Goal: Information Seeking & Learning: Learn about a topic

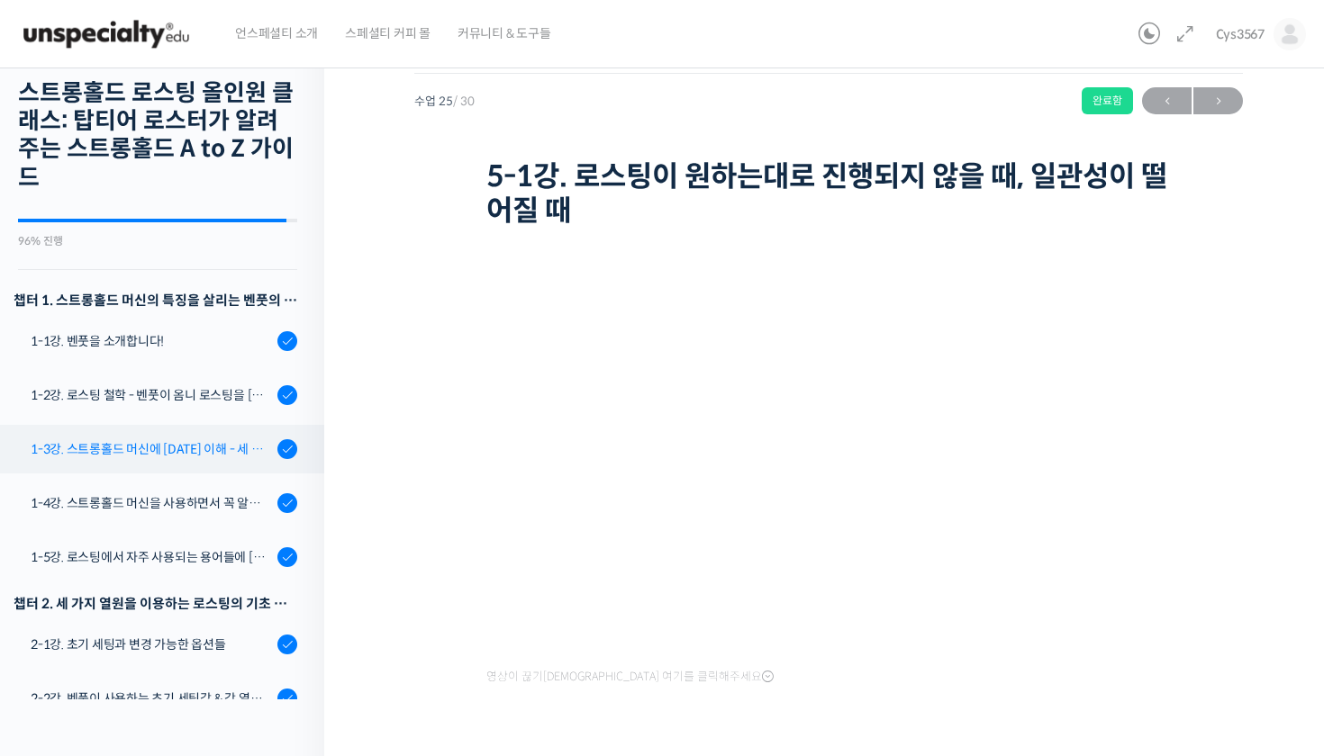
click at [192, 459] on link "1-3강. 스트롱홀드 머신에 [DATE] 이해 - 세 가지 열원이 만들어내는 변화" at bounding box center [157, 449] width 333 height 49
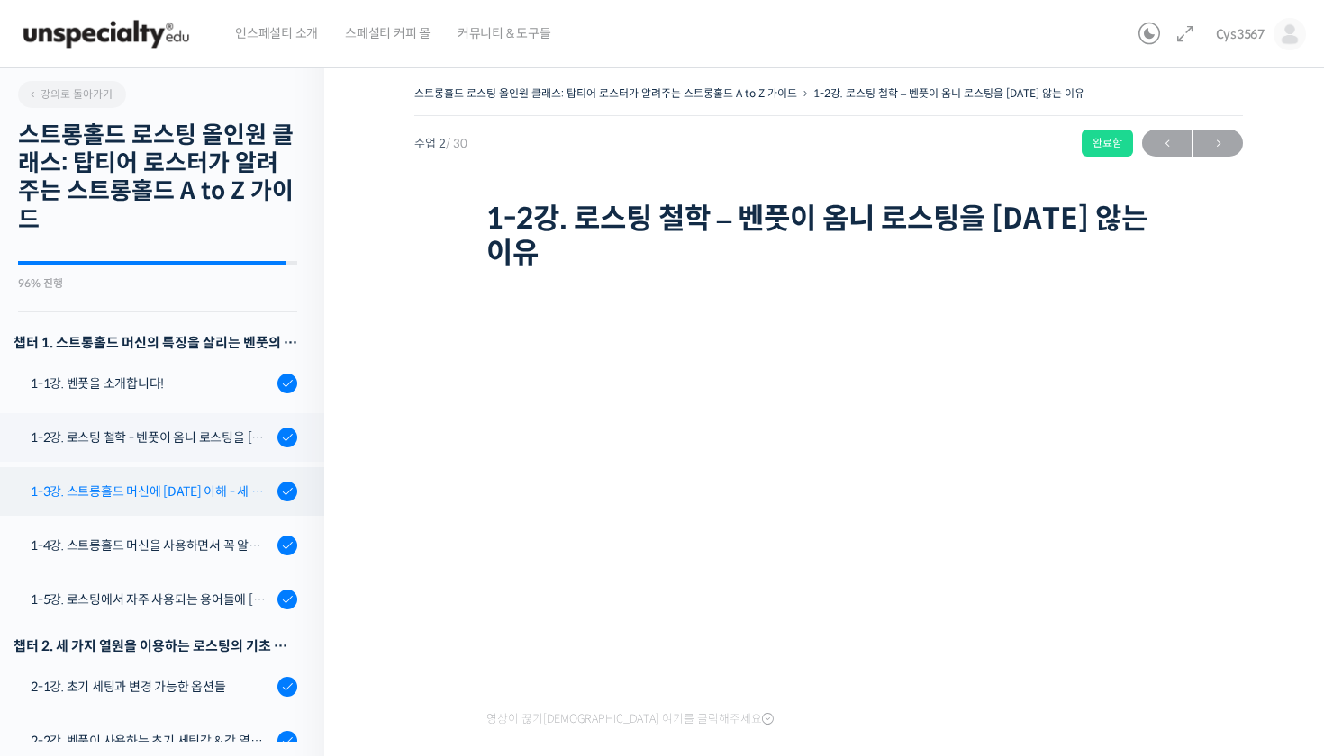
click at [196, 497] on div "1-3강. 스트롱홀드 머신에 [DATE] 이해 - 세 가지 열원이 만들어내는 변화" at bounding box center [151, 492] width 241 height 20
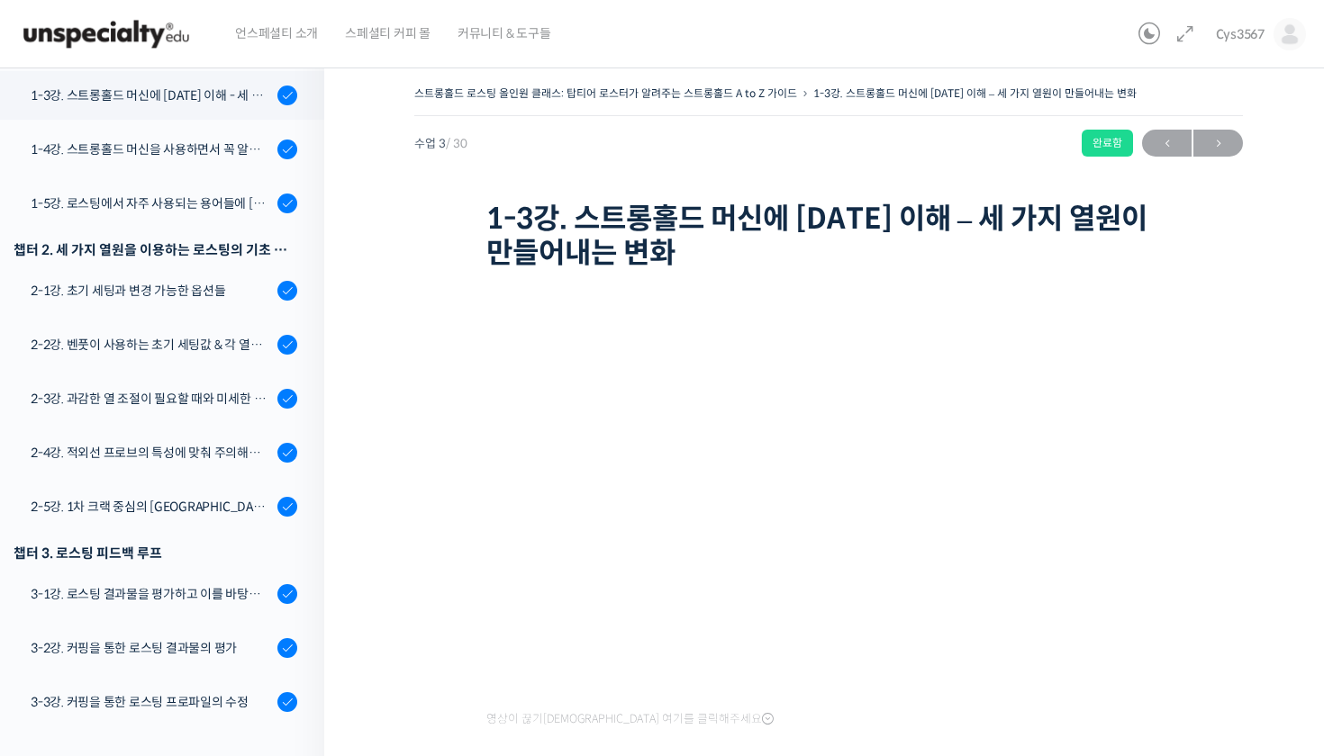
scroll to position [398, 0]
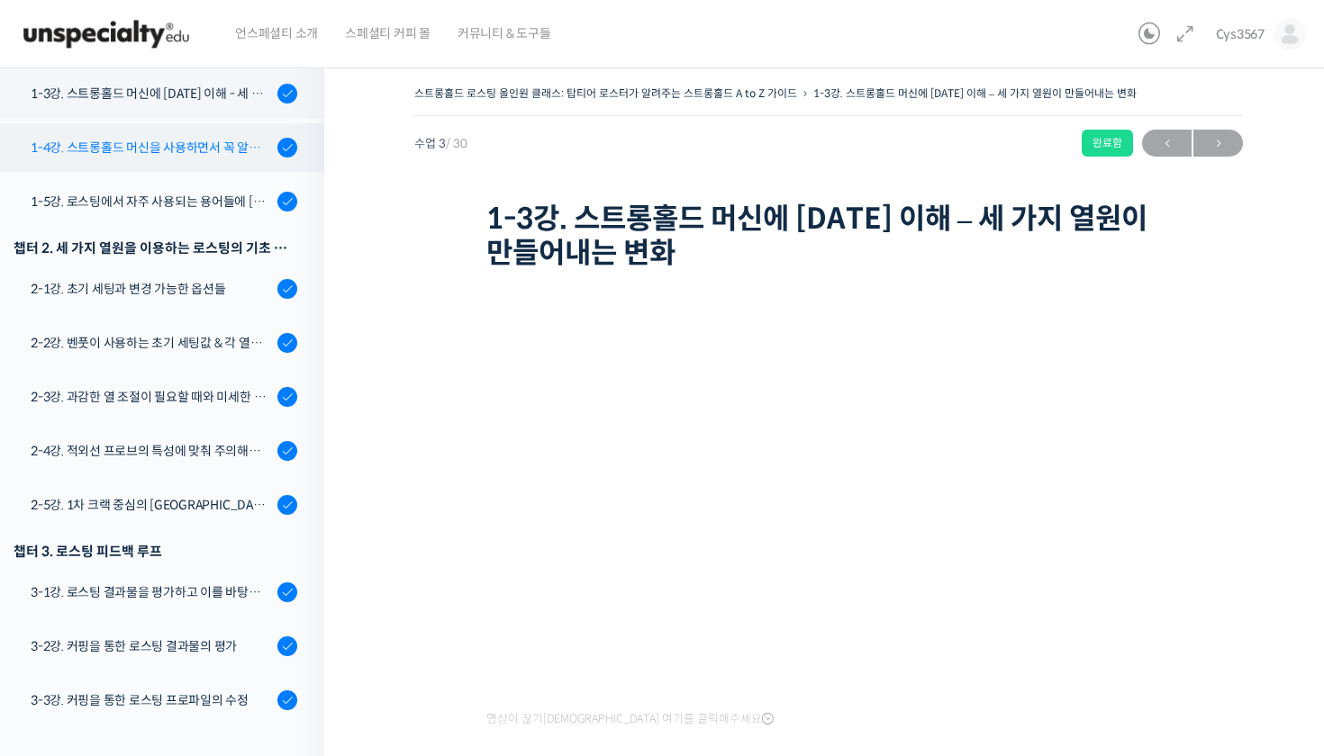
click at [254, 154] on div "1-4강. 스트롱홀드 머신을 사용하면서 꼭 알고 있어야 할 유의사항" at bounding box center [151, 148] width 241 height 20
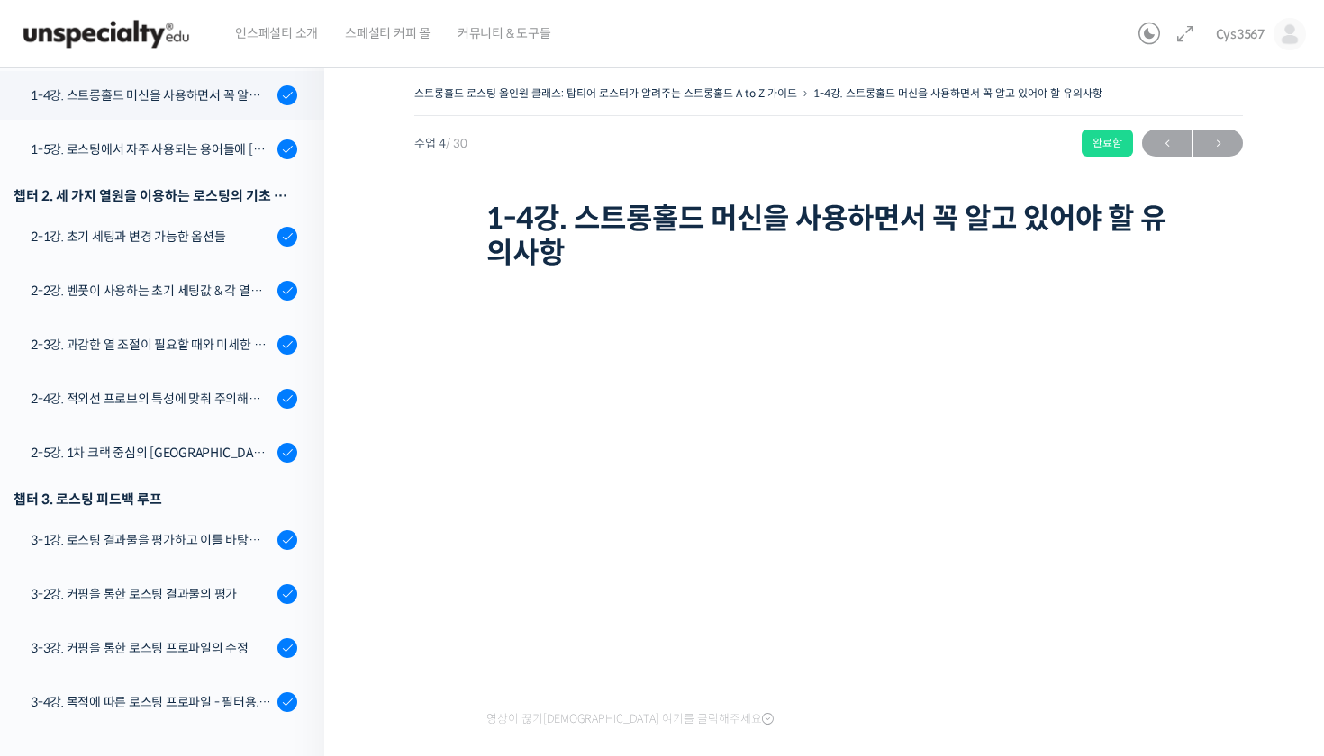
scroll to position [452, 0]
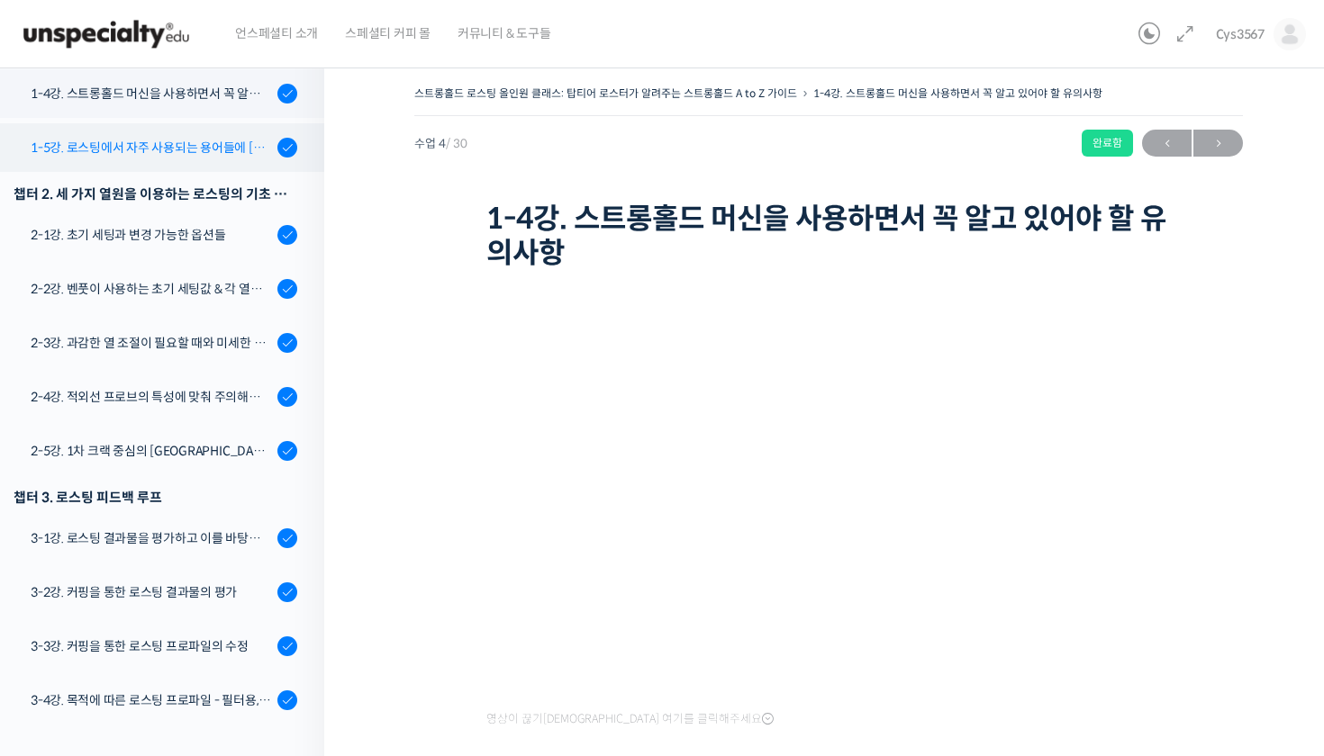
click at [164, 161] on link "1-5강. 로스팅에서 자주 사용되는 용어들에 [DATE] 이해" at bounding box center [157, 147] width 333 height 49
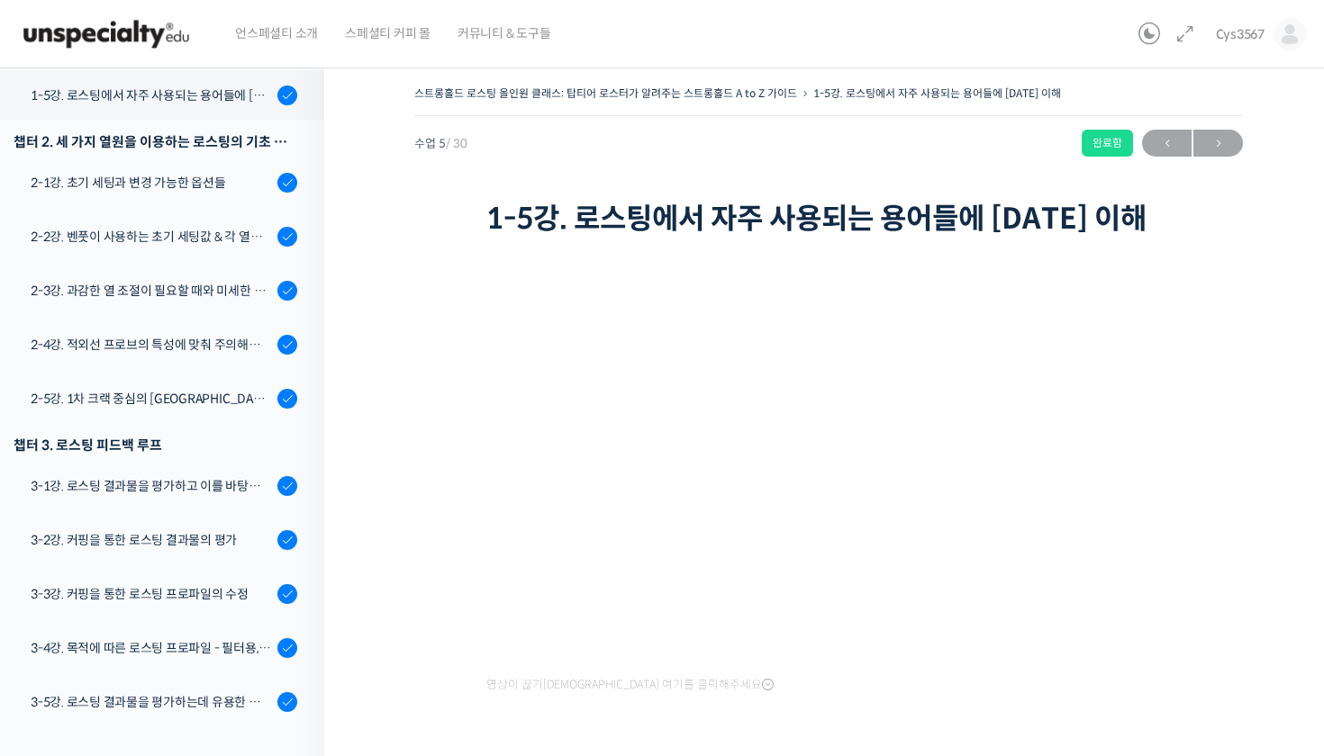
scroll to position [506, 0]
